Goal: Task Accomplishment & Management: Use online tool/utility

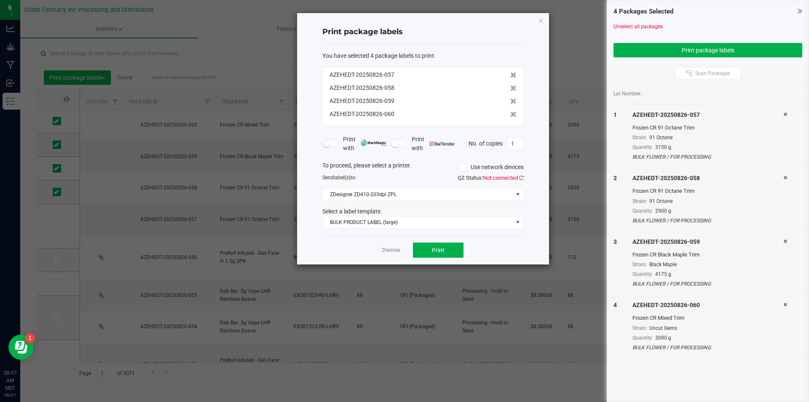
drag, startPoint x: 393, startPoint y: 245, endPoint x: 362, endPoint y: 214, distance: 44.7
click at [390, 244] on div "Dismiss Print" at bounding box center [422, 249] width 201 height 29
click at [385, 247] on link "Dismiss" at bounding box center [391, 250] width 18 height 7
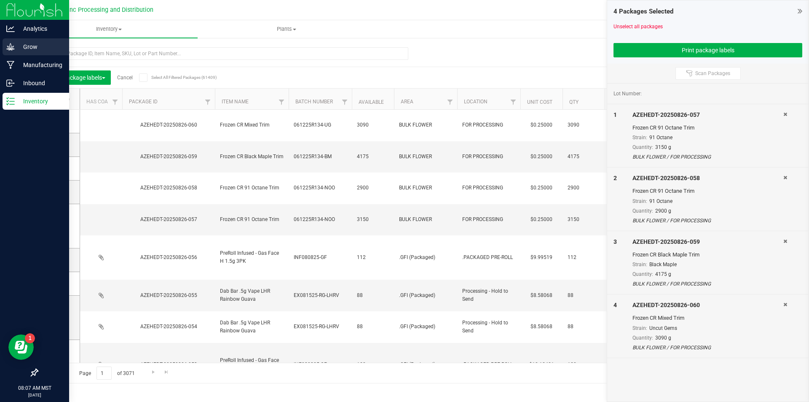
click at [18, 49] on p "Grow" at bounding box center [40, 47] width 51 height 10
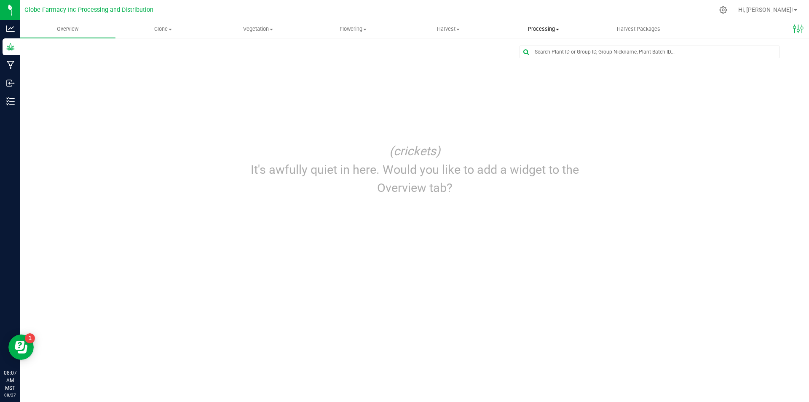
click at [541, 31] on span "Processing" at bounding box center [543, 29] width 94 height 8
click at [529, 67] on span "Processing plants" at bounding box center [532, 70] width 72 height 7
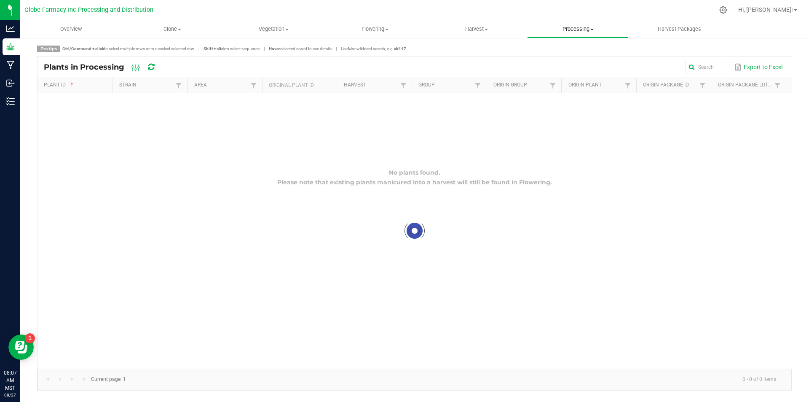
click at [547, 33] on uib-tab-heading "Processing Create package Processing harvests Processing plants Completed harve…" at bounding box center [578, 29] width 101 height 17
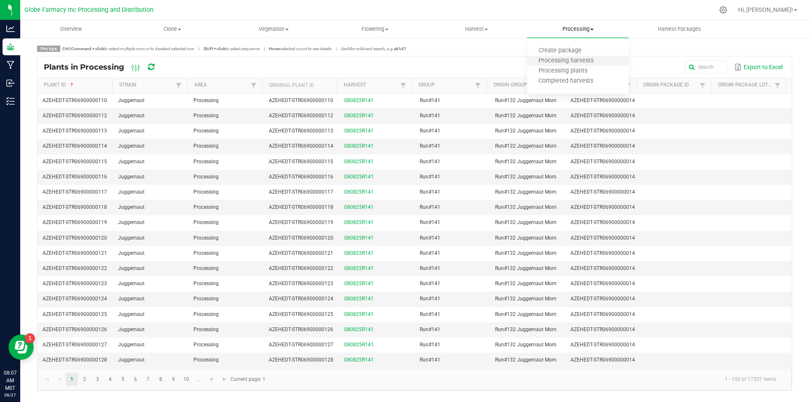
click at [550, 65] on li "Processing harvests" at bounding box center [578, 61] width 102 height 10
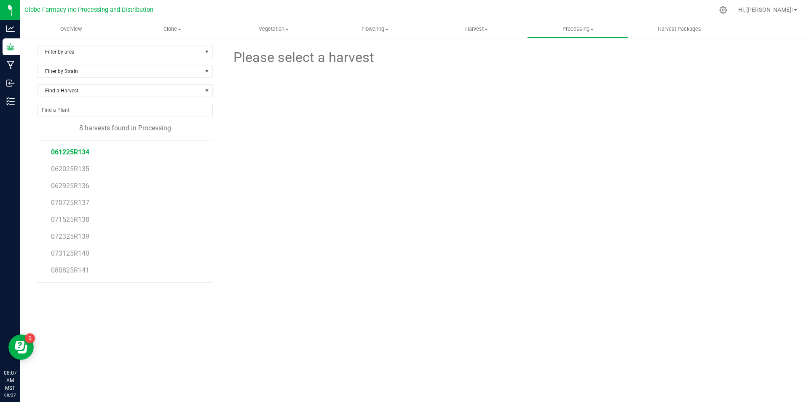
click at [78, 156] on span "061225R134" at bounding box center [70, 152] width 38 height 8
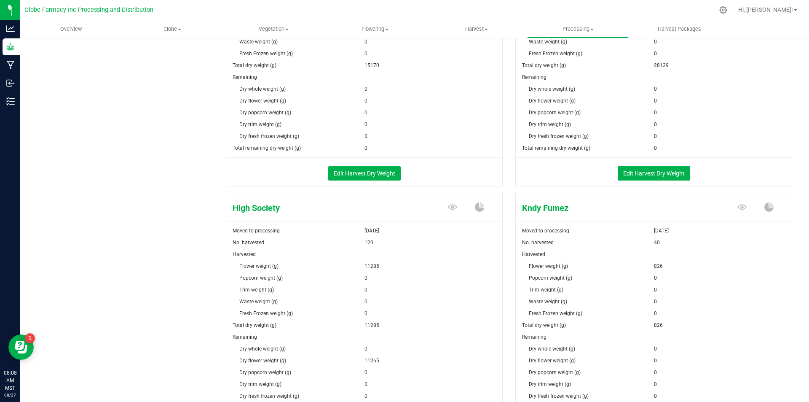
scroll to position [632, 0]
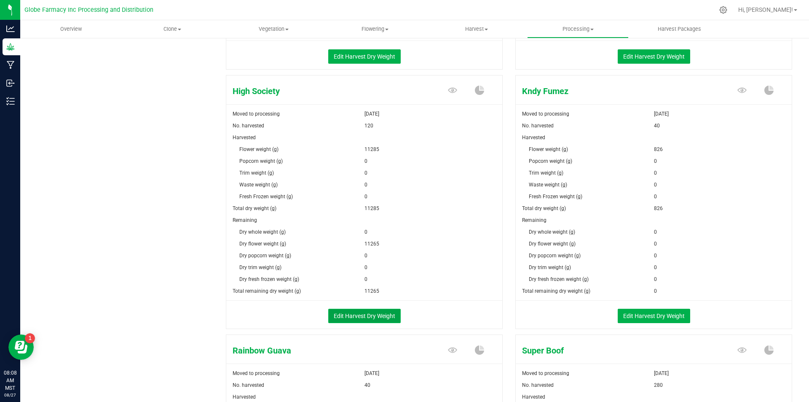
click at [380, 313] on button "Edit Harvest Dry Weight" at bounding box center [364, 315] width 72 height 14
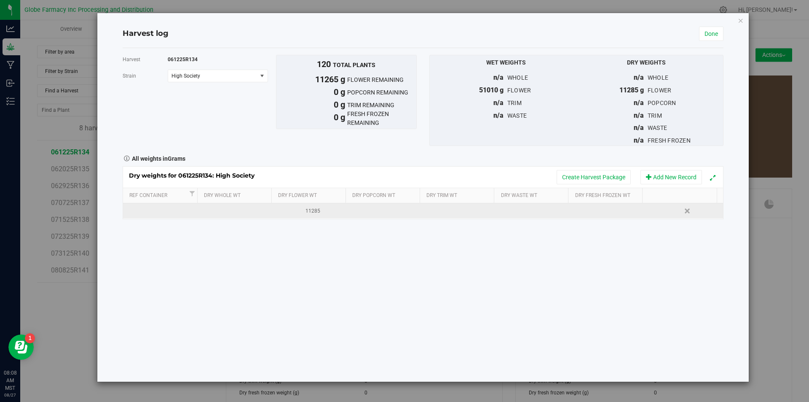
click at [445, 207] on td at bounding box center [460, 210] width 75 height 15
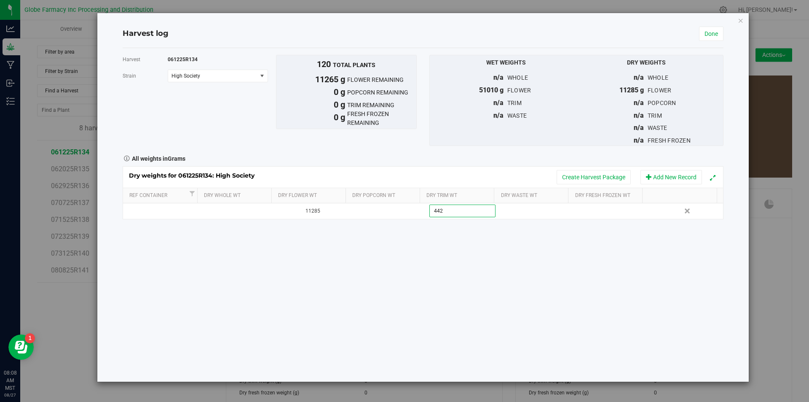
type input "4425"
click at [595, 182] on button "Create Harvest Package" at bounding box center [594, 177] width 74 height 14
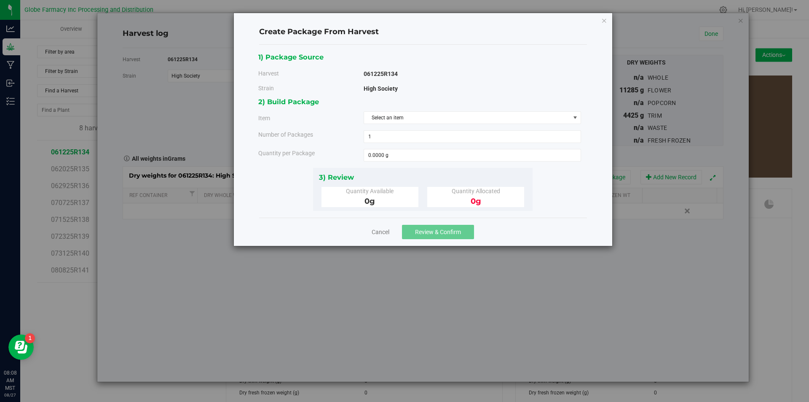
click at [483, 126] on div "2) Build Package Item Select an item Big League Sherb x Triple Burger B Bulk In…" at bounding box center [422, 131] width 329 height 71
click at [483, 123] on span "Select an item" at bounding box center [467, 118] width 206 height 12
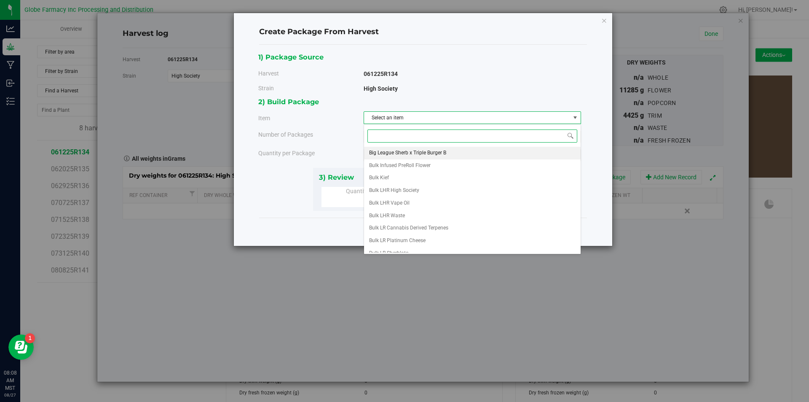
scroll to position [157, 0]
click at [478, 162] on li "Frozen CR High Society Trim" at bounding box center [472, 158] width 217 height 13
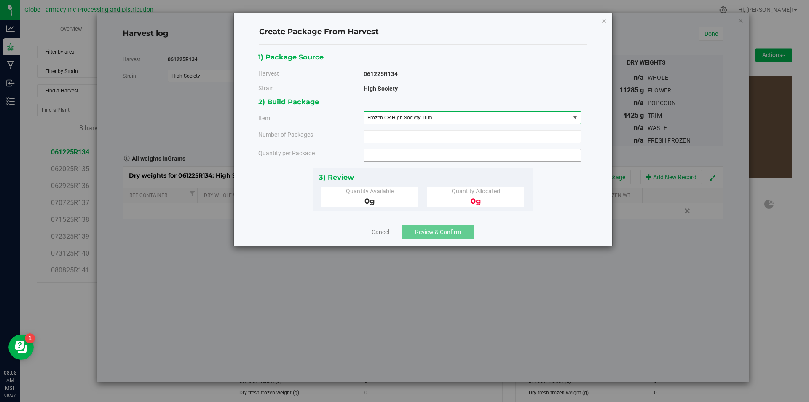
click at [445, 150] on span at bounding box center [472, 155] width 217 height 13
type input "4425"
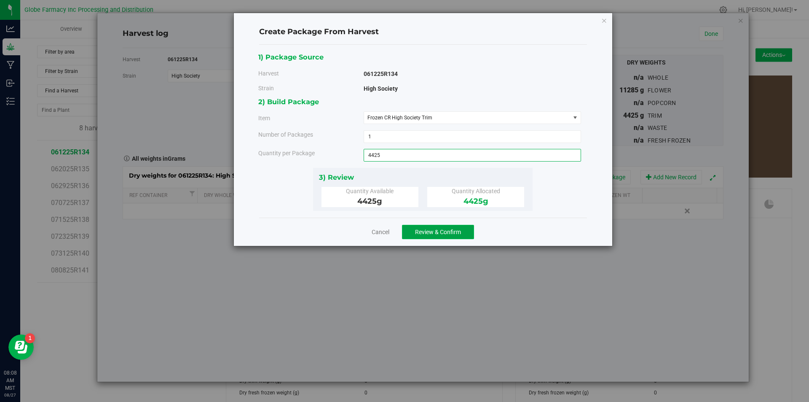
click at [450, 237] on button "Review & Confirm" at bounding box center [438, 232] width 72 height 14
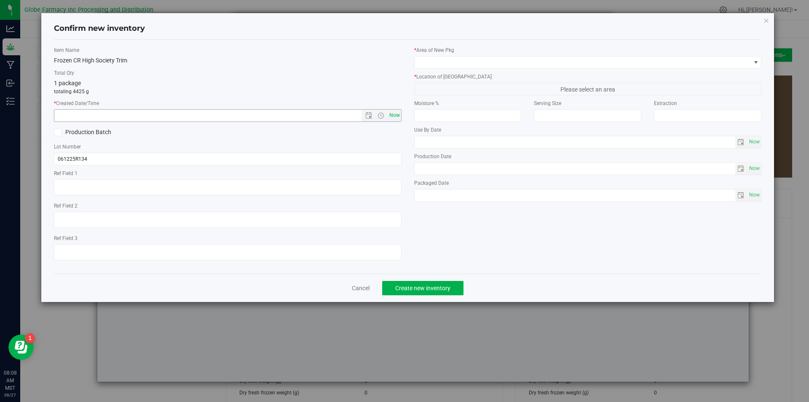
click at [398, 113] on span "Now" at bounding box center [394, 115] width 14 height 12
type input "[DATE] 8:08 AM"
click at [151, 150] on div "Lot Number 061225R134" at bounding box center [228, 154] width 348 height 22
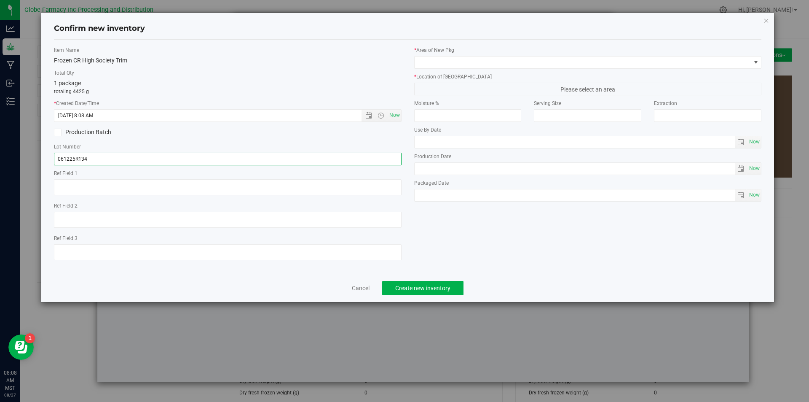
click at [148, 163] on input "061225R134" at bounding box center [228, 159] width 348 height 13
type input "061225R134-HS"
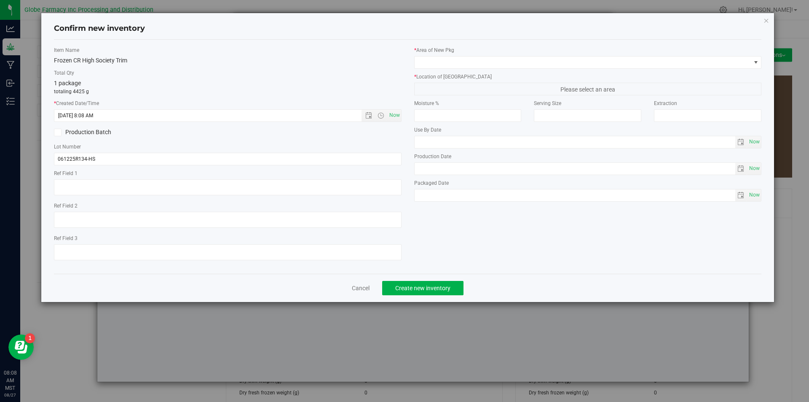
click at [147, 141] on div "Item Name Frozen CR High Society Trim Total Qty 1 package totaling 4425 g * Cre…" at bounding box center [228, 156] width 360 height 220
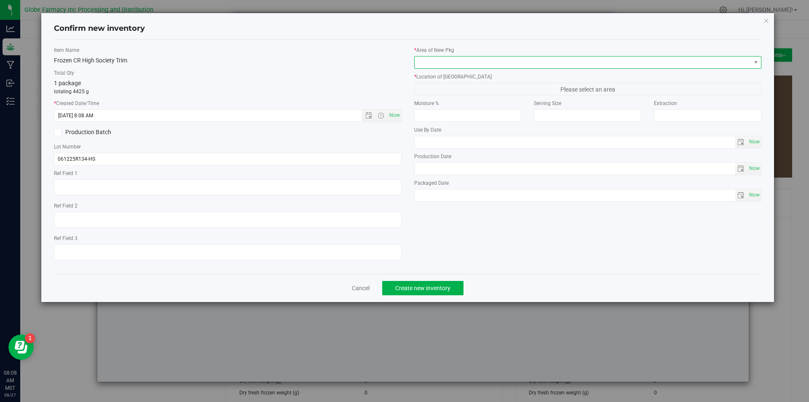
click at [421, 67] on span at bounding box center [588, 62] width 348 height 13
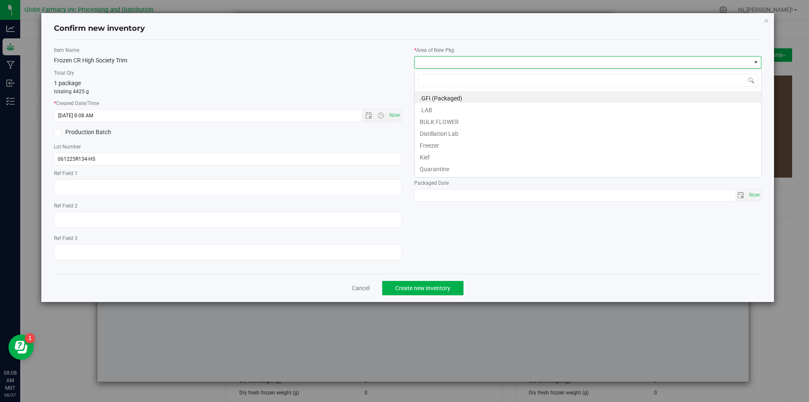
scroll to position [13, 348]
click at [439, 119] on li "BULK FLOWER" at bounding box center [588, 121] width 347 height 12
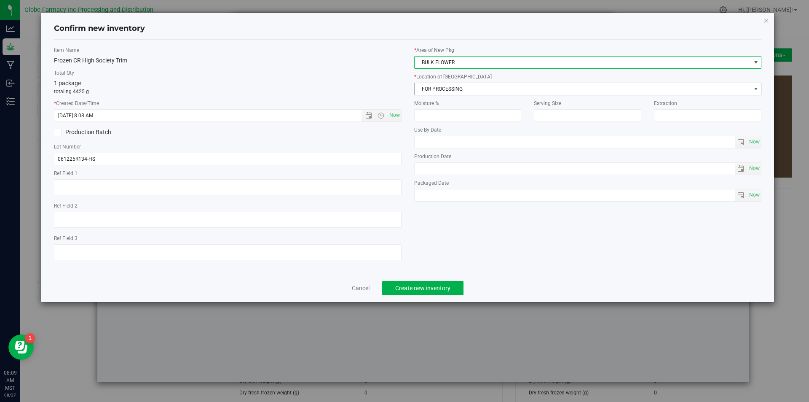
click at [446, 91] on span "FOR PROCESSING" at bounding box center [583, 89] width 336 height 12
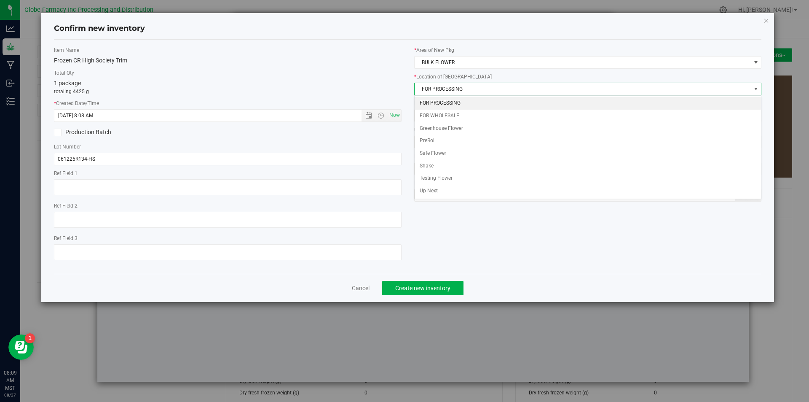
click at [447, 101] on li "FOR PROCESSING" at bounding box center [588, 103] width 347 height 13
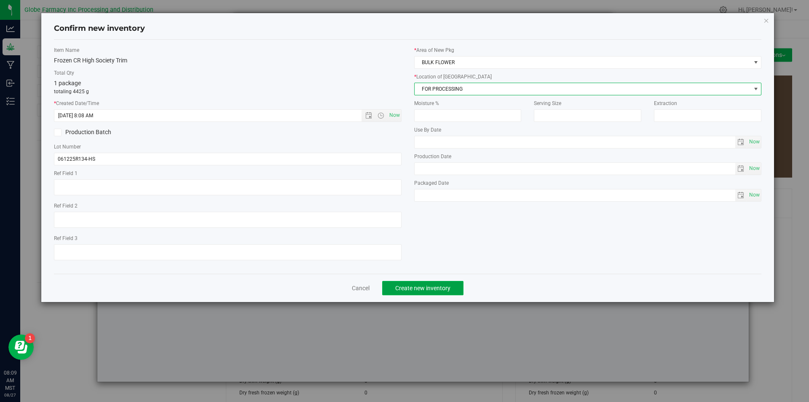
click at [427, 284] on span "Create new inventory" at bounding box center [422, 287] width 55 height 7
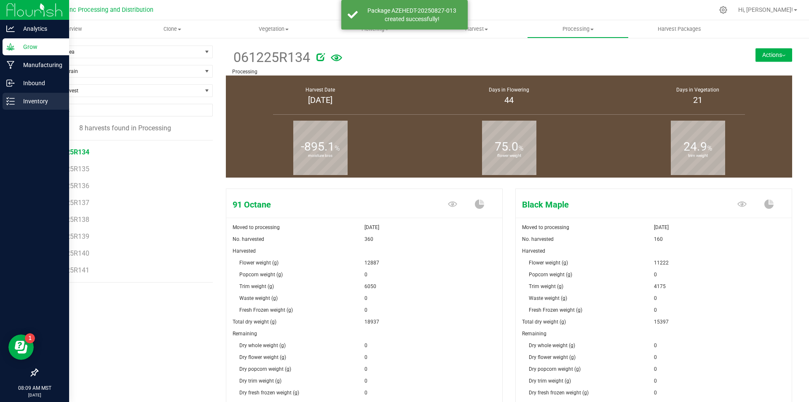
click at [7, 103] on icon at bounding box center [10, 101] width 8 height 8
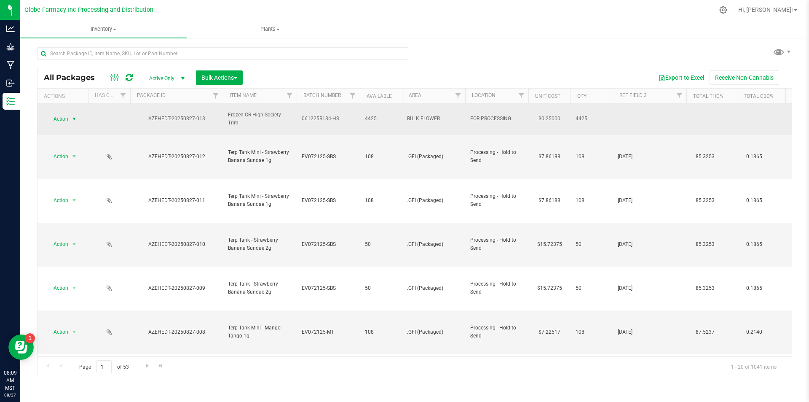
click at [72, 118] on span "select" at bounding box center [74, 118] width 7 height 7
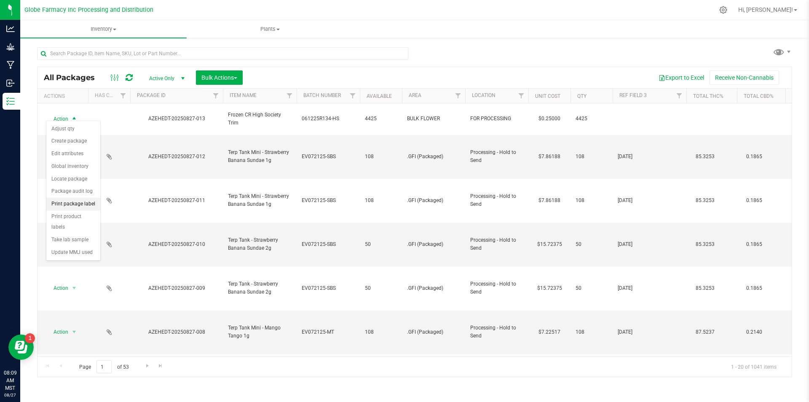
click at [95, 206] on li "Print package label" at bounding box center [73, 204] width 54 height 13
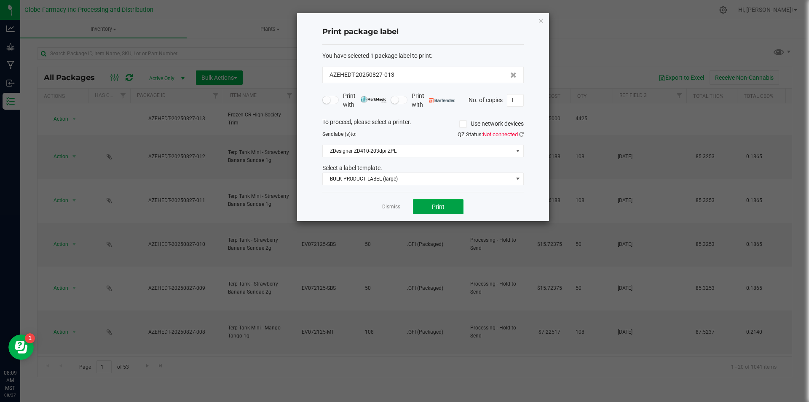
click at [448, 200] on button "Print" at bounding box center [438, 206] width 51 height 15
drag, startPoint x: 375, startPoint y: 210, endPoint x: 391, endPoint y: 212, distance: 15.8
click at [376, 210] on div "Dismiss Print" at bounding box center [422, 206] width 201 height 29
click at [392, 211] on div "Dismiss Print" at bounding box center [422, 206] width 201 height 29
click at [394, 205] on link "Dismiss" at bounding box center [391, 206] width 18 height 7
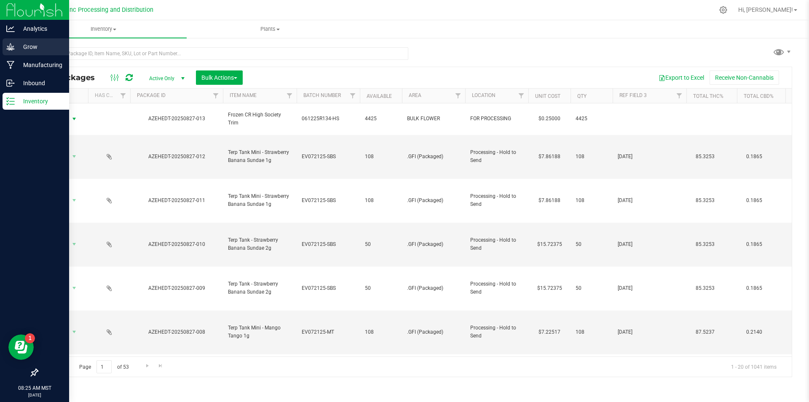
click at [12, 44] on icon at bounding box center [10, 47] width 8 height 8
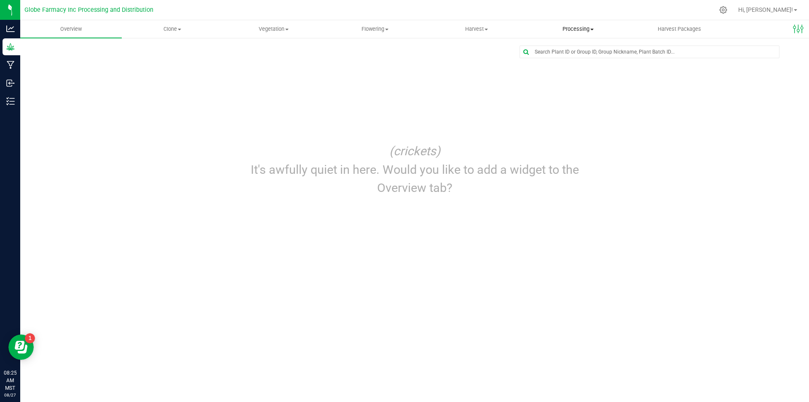
click at [564, 34] on uib-tab-heading "Processing Create package Processing harvests Processing plants Completed harve…" at bounding box center [578, 29] width 101 height 17
click at [571, 57] on li "Processing harvests" at bounding box center [578, 61] width 102 height 10
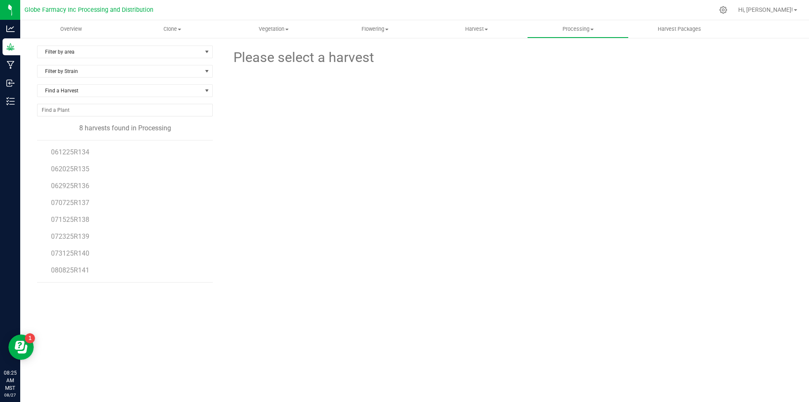
click at [87, 145] on li "061225R134" at bounding box center [129, 148] width 156 height 17
click at [88, 147] on li "061225R134" at bounding box center [129, 148] width 156 height 17
click at [88, 150] on span "061225R134" at bounding box center [70, 152] width 38 height 8
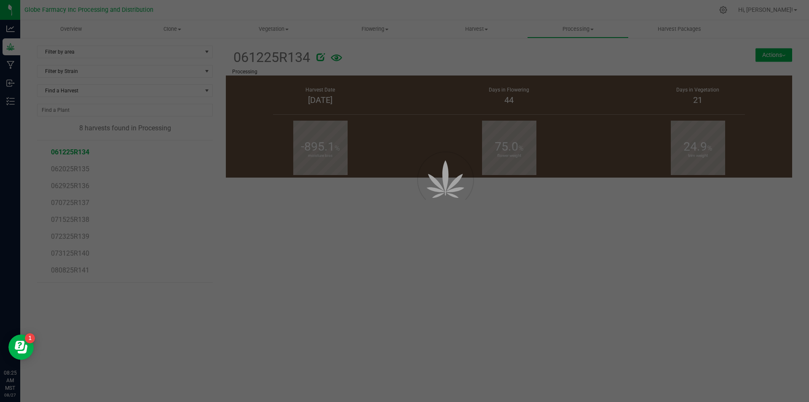
click at [589, 30] on div at bounding box center [404, 201] width 809 height 402
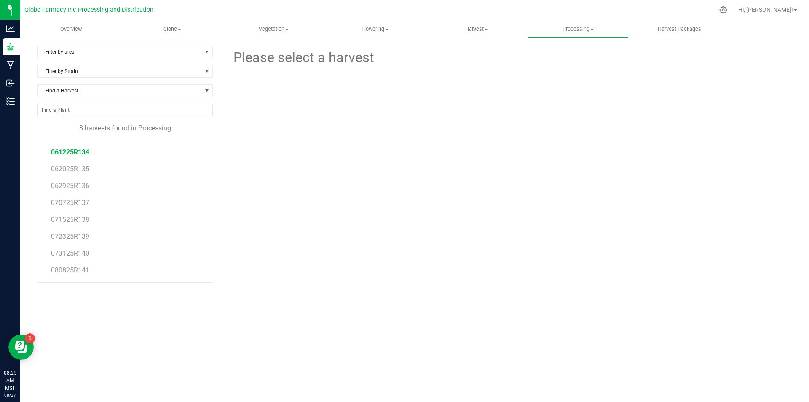
click at [59, 155] on span "061225R134" at bounding box center [70, 152] width 38 height 8
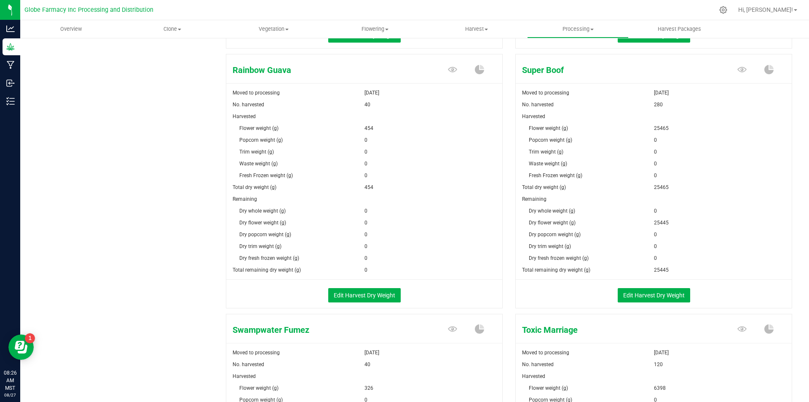
scroll to position [843, 0]
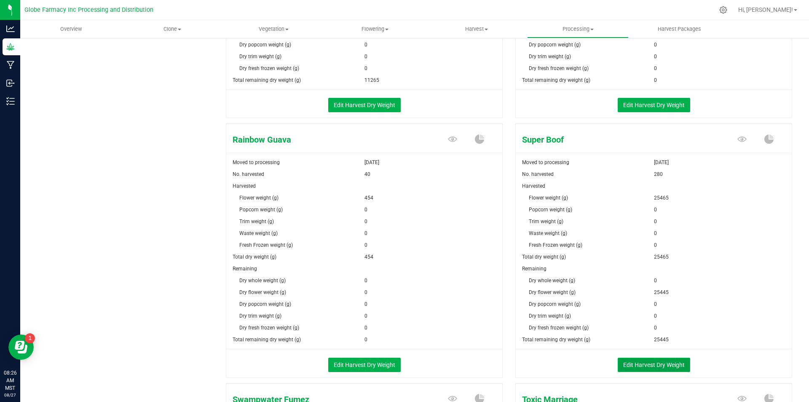
click at [643, 362] on button "Edit Harvest Dry Weight" at bounding box center [654, 364] width 72 height 14
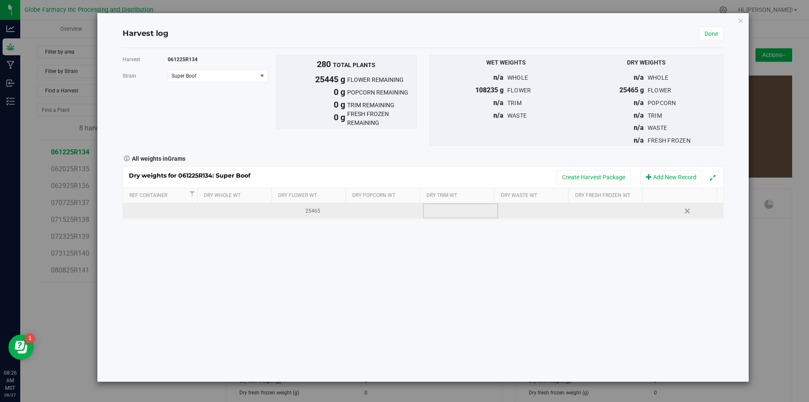
click at [469, 218] on td at bounding box center [460, 210] width 75 height 15
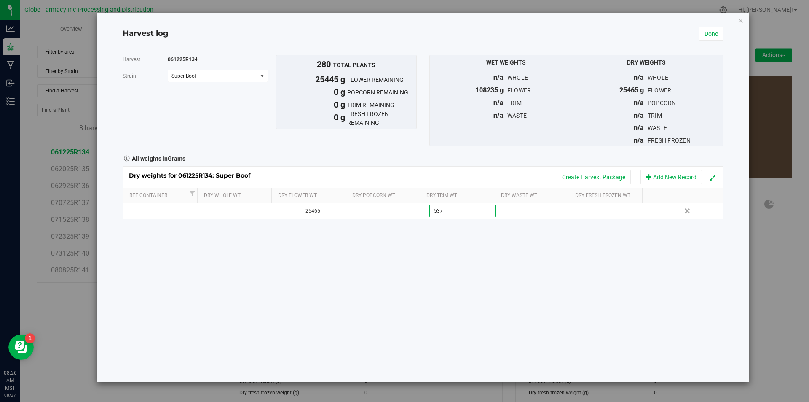
type input "5370"
type input "5370.0000 g"
click at [442, 217] on div "Dry weights for 061225R134: Super Boof Create Harvest Package Add New Record Re…" at bounding box center [423, 192] width 601 height 53
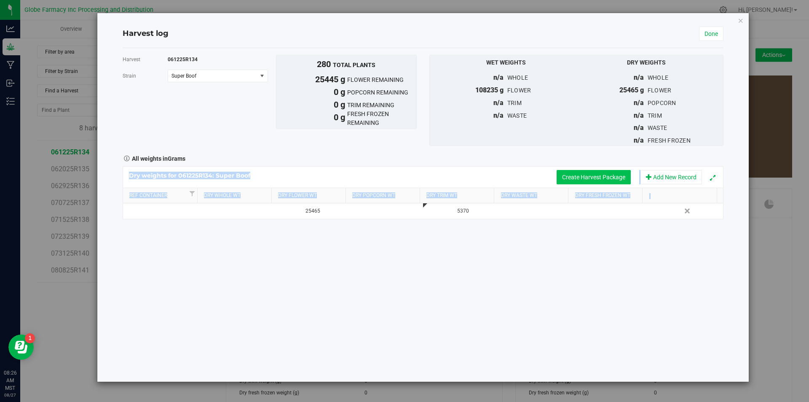
click at [593, 183] on button "Create Harvest Package" at bounding box center [594, 177] width 74 height 14
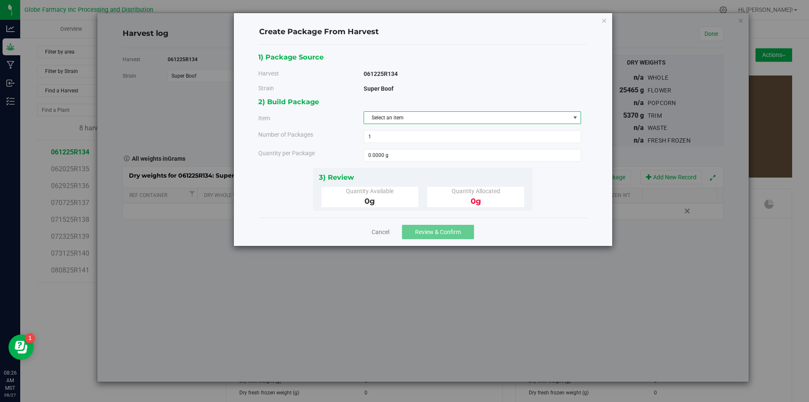
click at [501, 124] on span "Select an item" at bounding box center [472, 117] width 217 height 13
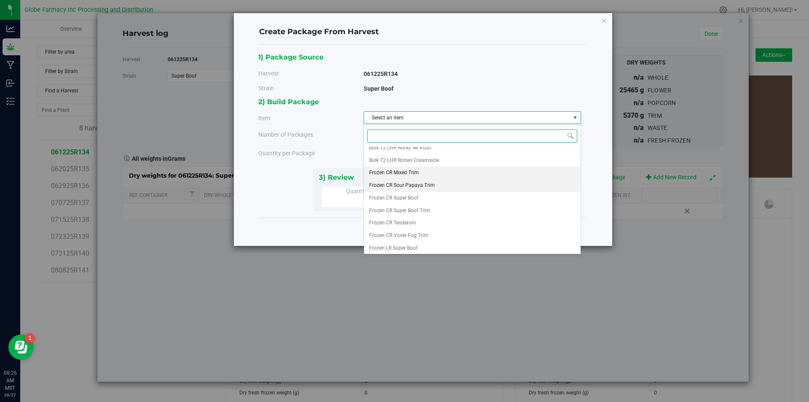
scroll to position [128, 0]
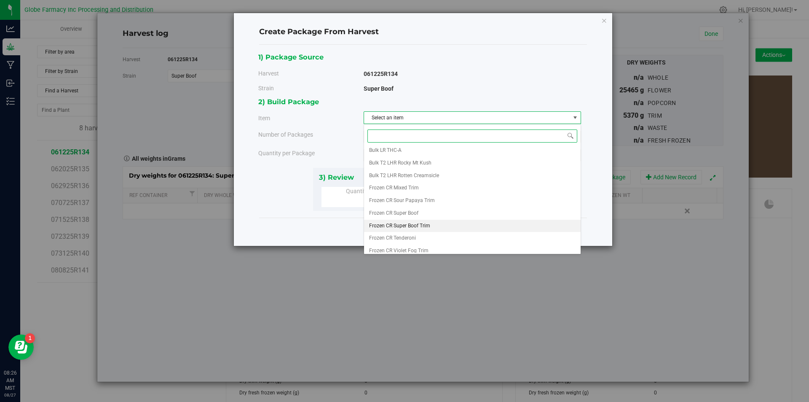
click at [491, 223] on li "Frozen CR Super Boof Trim" at bounding box center [472, 226] width 217 height 13
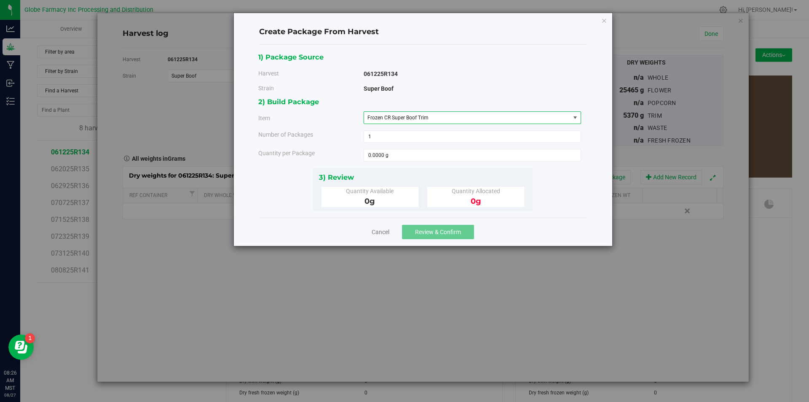
click at [485, 164] on div "2) Build Package Item Frozen CR Super Boof Trim Big League Sherb x Triple Burge…" at bounding box center [422, 131] width 329 height 71
click at [484, 160] on span at bounding box center [472, 155] width 217 height 13
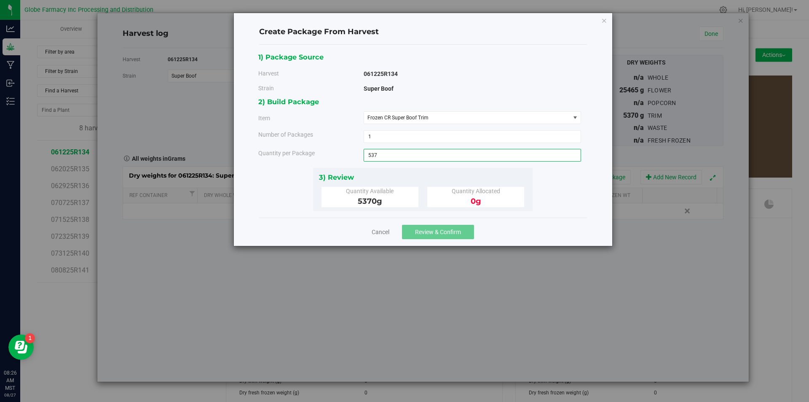
type input "537"
type input "537.0000 g"
drag, startPoint x: 620, startPoint y: 21, endPoint x: 635, endPoint y: 226, distance: 205.8
click at [641, 154] on div "Create Package From Harvest 1) Package Source Harvest 061225R134 Strain Super B…" at bounding box center [407, 201] width 815 height 402
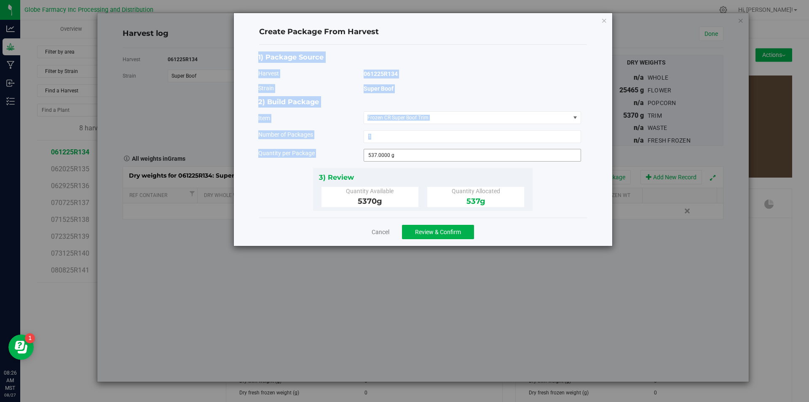
click at [401, 157] on input "537.0000 g" at bounding box center [472, 155] width 217 height 12
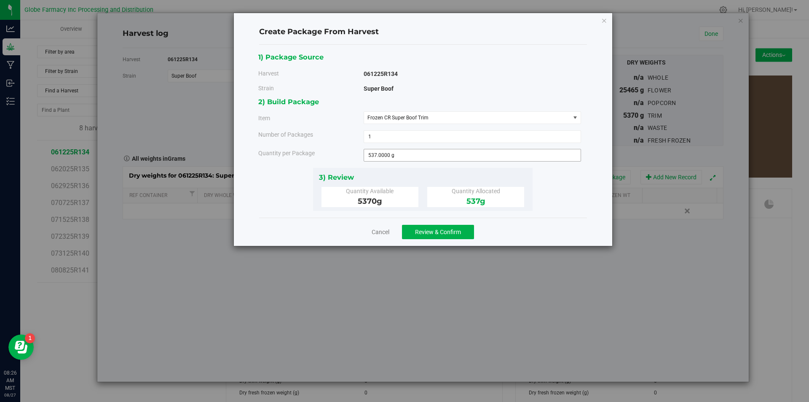
click at [0, 0] on input "537" at bounding box center [0, 0] width 0 height 0
type input "5370"
type input "5370.0000 g"
click at [469, 225] on button "Review & Confirm" at bounding box center [438, 232] width 72 height 14
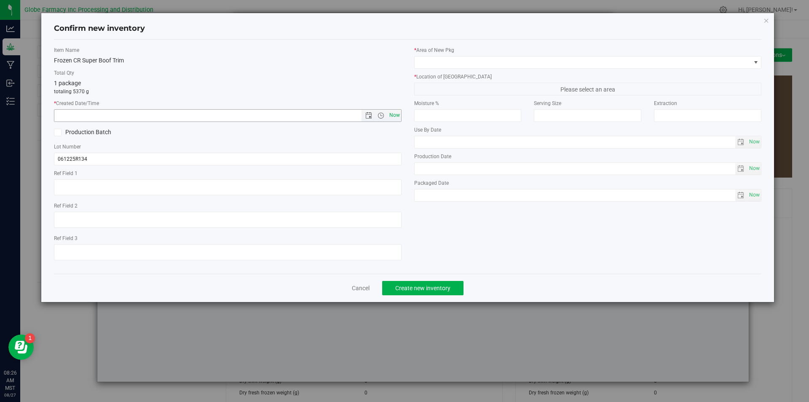
click at [390, 112] on span "Now" at bounding box center [394, 115] width 14 height 12
type input "8/27/2025 8:26 AM"
drag, startPoint x: 154, startPoint y: 150, endPoint x: 155, endPoint y: 156, distance: 5.5
click at [155, 155] on div "Lot Number 061225R134" at bounding box center [228, 154] width 348 height 22
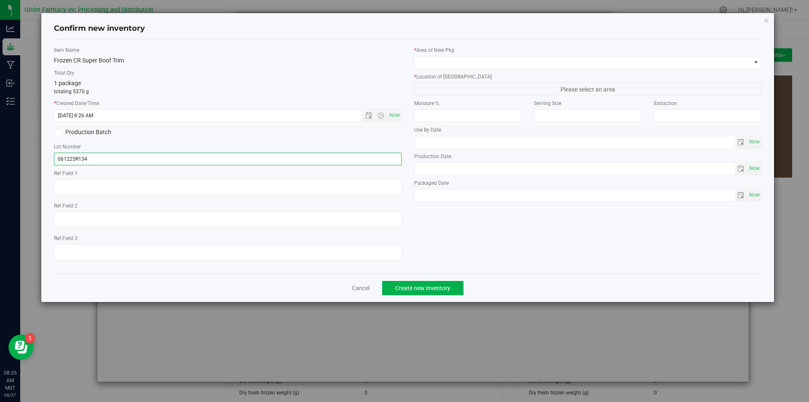
click at [150, 159] on input "061225R134" at bounding box center [228, 159] width 348 height 13
type input "061225R134-SB"
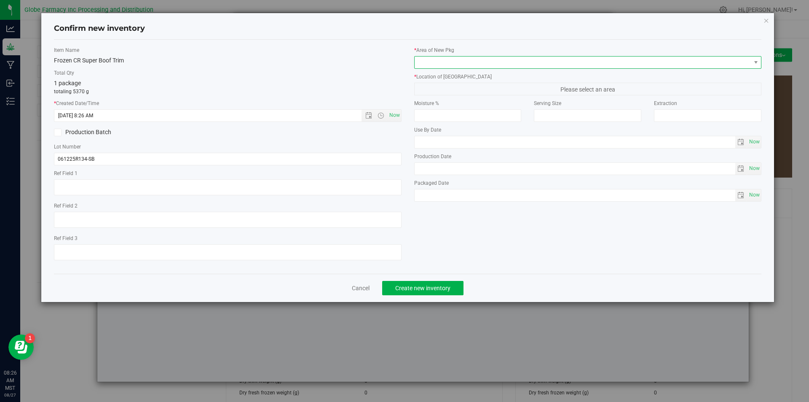
click at [506, 65] on span at bounding box center [583, 62] width 336 height 12
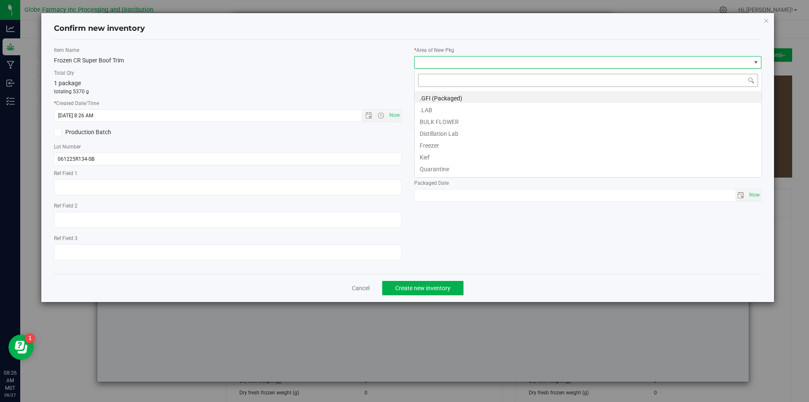
scroll to position [13, 348]
click at [470, 123] on li "BULK FLOWER" at bounding box center [588, 121] width 347 height 12
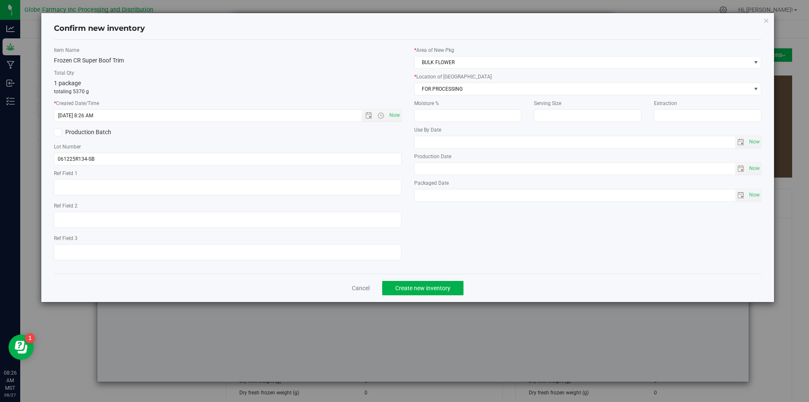
click at [469, 96] on div "* Area of New Pkg BULK FLOWER * Location of New Pkg FOR PROCESSING FOR PROCESSI…" at bounding box center [588, 125] width 360 height 159
click at [469, 92] on span "FOR PROCESSING" at bounding box center [583, 89] width 336 height 12
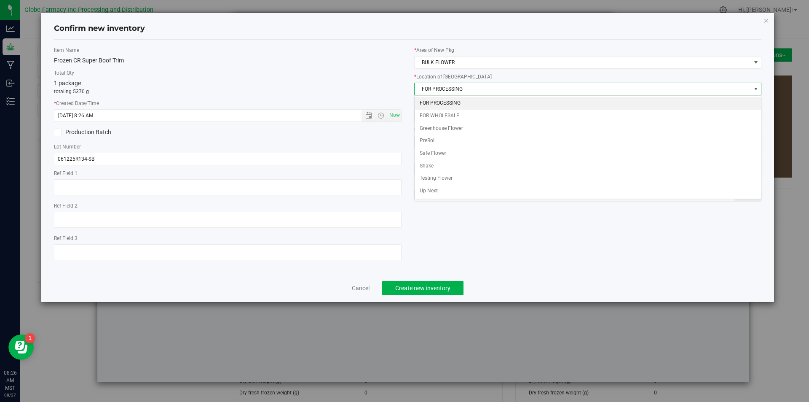
click at [461, 104] on li "FOR PROCESSING" at bounding box center [588, 103] width 347 height 13
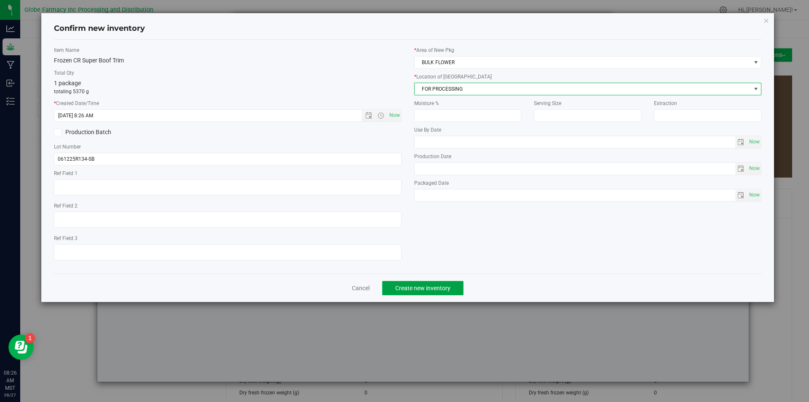
click at [426, 287] on span "Create new inventory" at bounding box center [422, 287] width 55 height 7
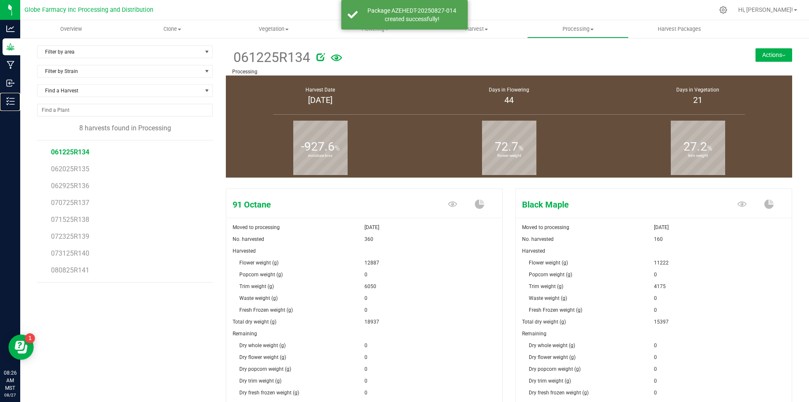
click at [8, 101] on icon at bounding box center [8, 100] width 2 height 1
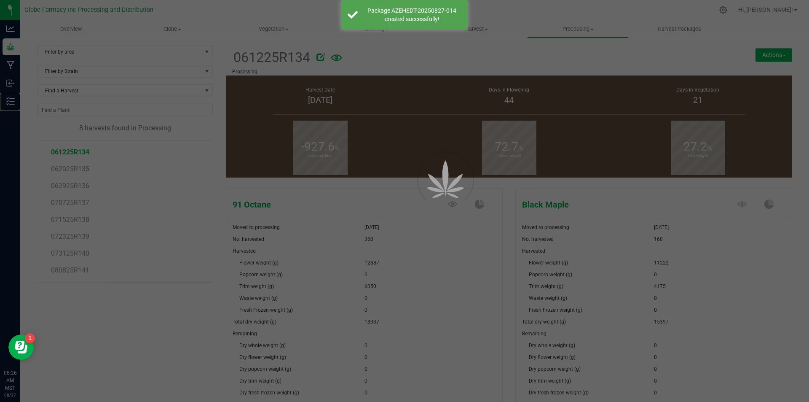
click at [8, 101] on icon at bounding box center [8, 100] width 2 height 1
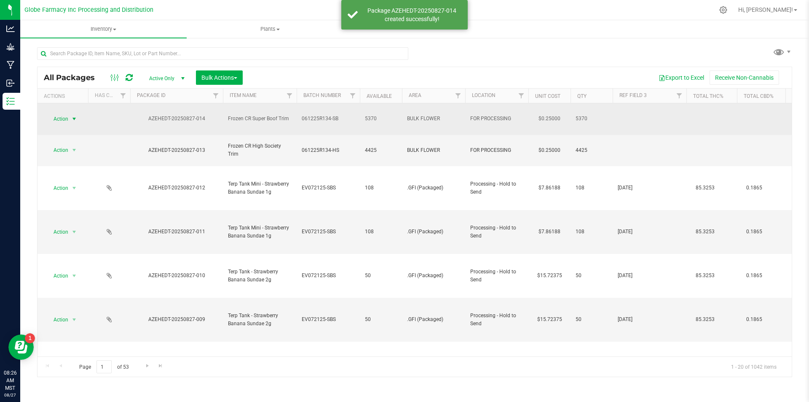
click at [68, 113] on span "Action" at bounding box center [57, 119] width 23 height 12
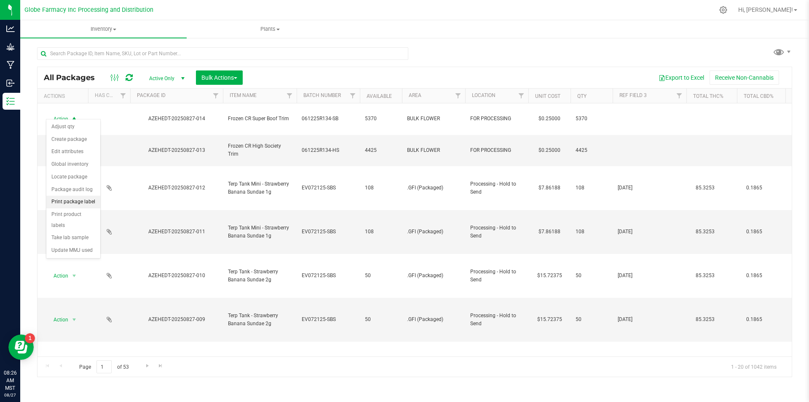
click at [82, 198] on li "Print package label" at bounding box center [73, 202] width 54 height 13
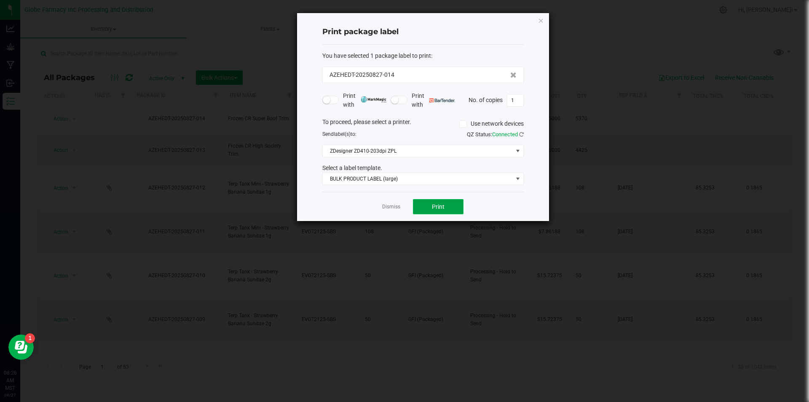
click at [440, 212] on button "Print" at bounding box center [438, 206] width 51 height 15
